Goal: Task Accomplishment & Management: Complete application form

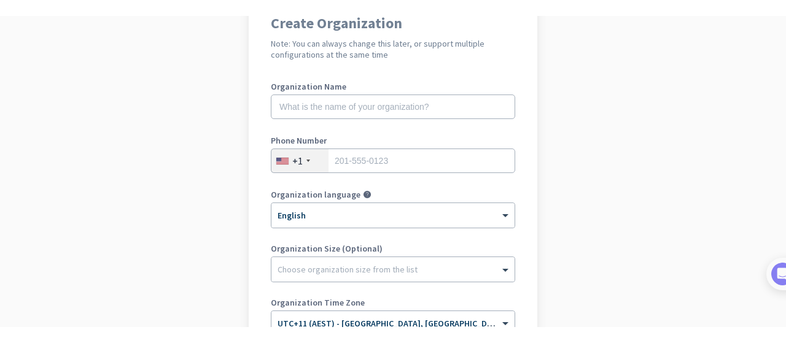
scroll to position [101, 0]
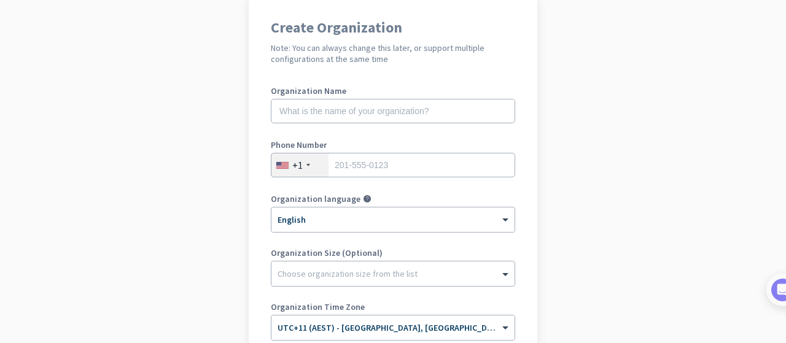
click at [767, 14] on app-onboarding-organization "Create Organization Note: You can always change this later, or support multiple…" at bounding box center [393, 264] width 786 height 532
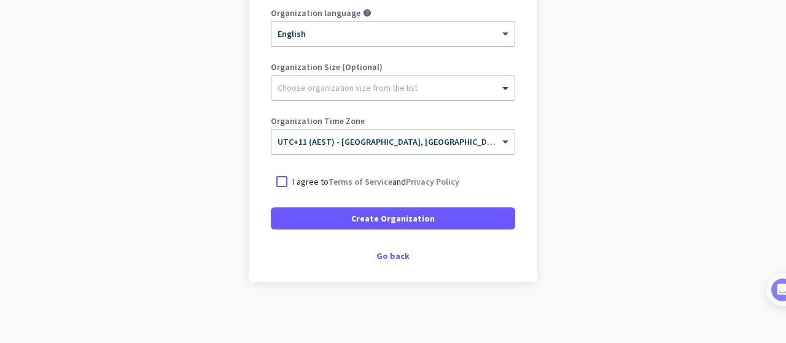
click at [393, 262] on div "Create Organization Note: You can always change this later, or support multiple…" at bounding box center [393, 47] width 288 height 470
click at [390, 254] on div "Go back" at bounding box center [393, 256] width 244 height 9
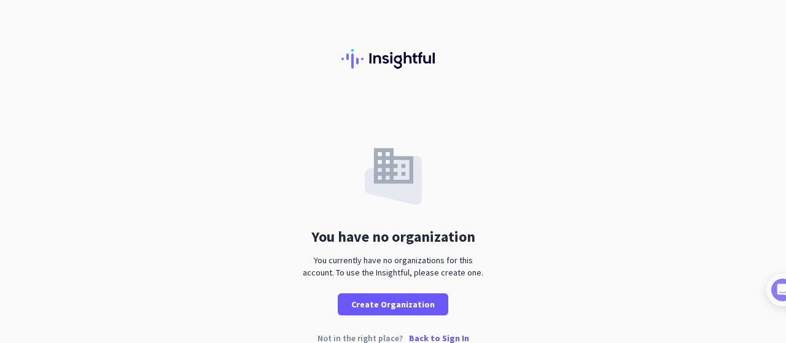
scroll to position [19, 0]
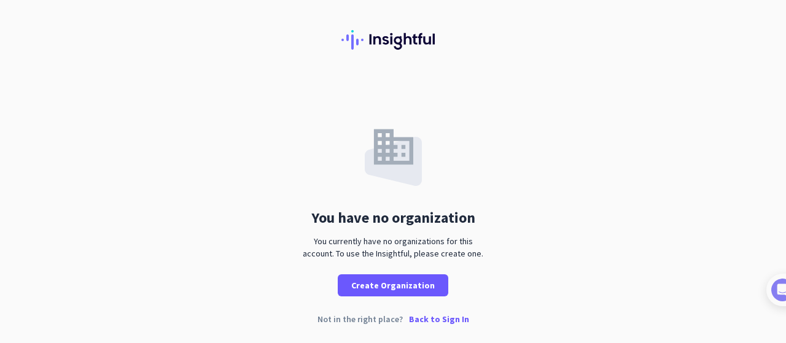
click at [442, 311] on p "Back to Sign In" at bounding box center [439, 319] width 60 height 9
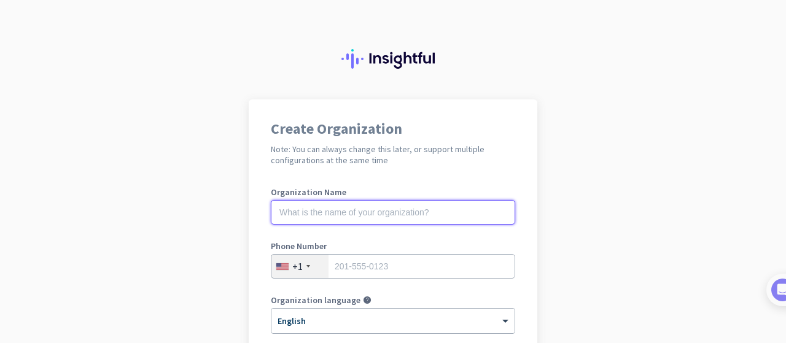
click at [462, 212] on input "text" at bounding box center [393, 212] width 244 height 25
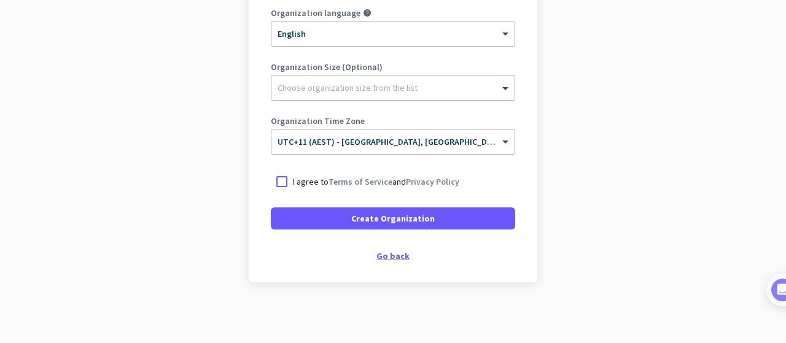
scroll to position [288, 0]
click at [390, 255] on div "Go back" at bounding box center [393, 255] width 244 height 9
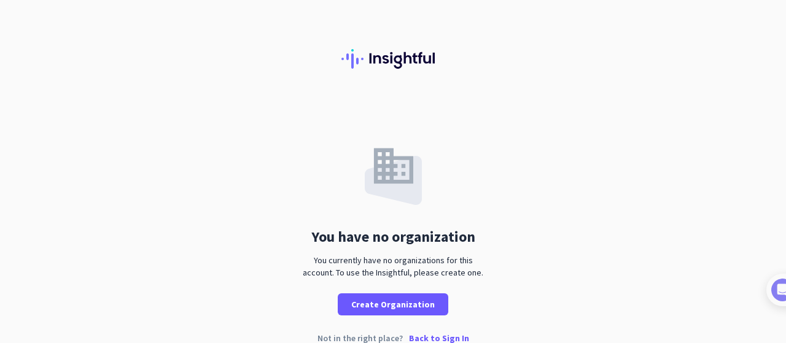
scroll to position [19, 0]
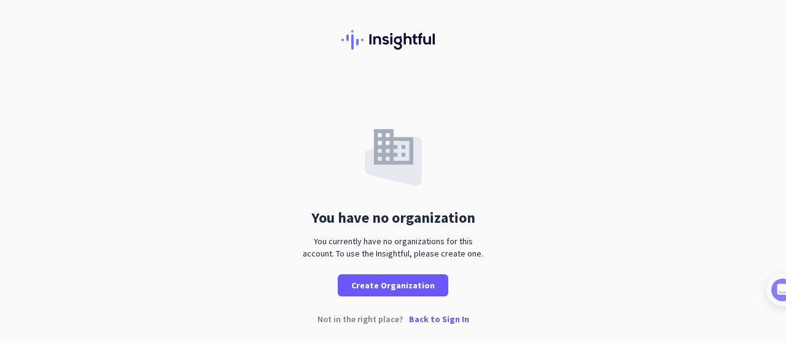
click at [446, 320] on p "Back to Sign In" at bounding box center [439, 319] width 60 height 9
